Goal: Transaction & Acquisition: Purchase product/service

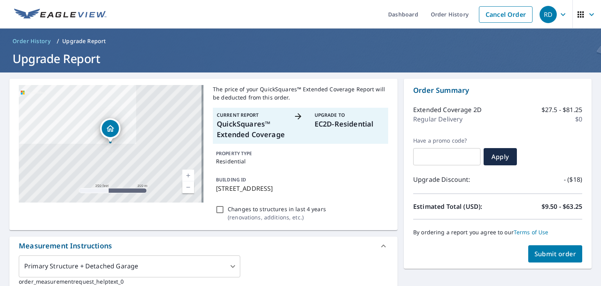
click at [544, 252] on span "Submit order" at bounding box center [556, 253] width 42 height 9
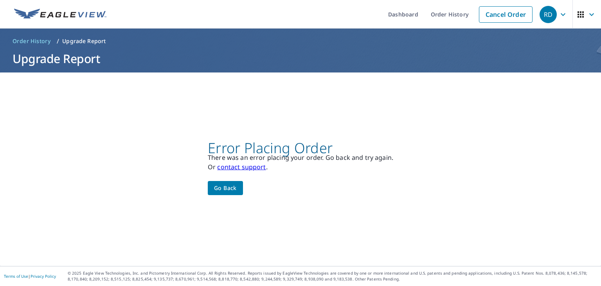
click at [226, 190] on span "Go back" at bounding box center [225, 188] width 23 height 10
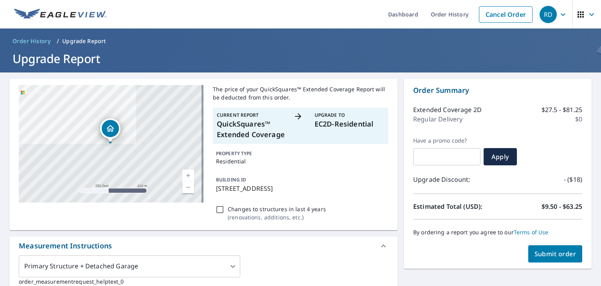
click at [551, 259] on button "Submit order" at bounding box center [555, 253] width 54 height 17
